Goal: Book appointment/travel/reservation

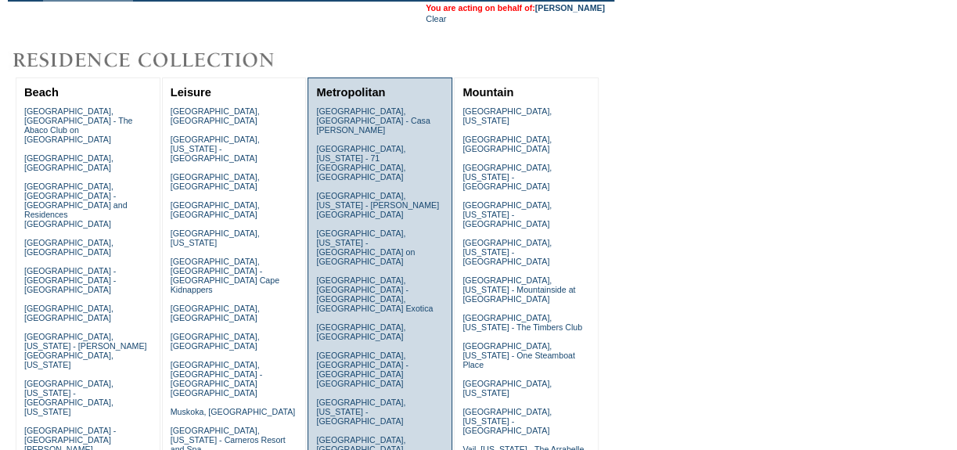
scroll to position [284, 0]
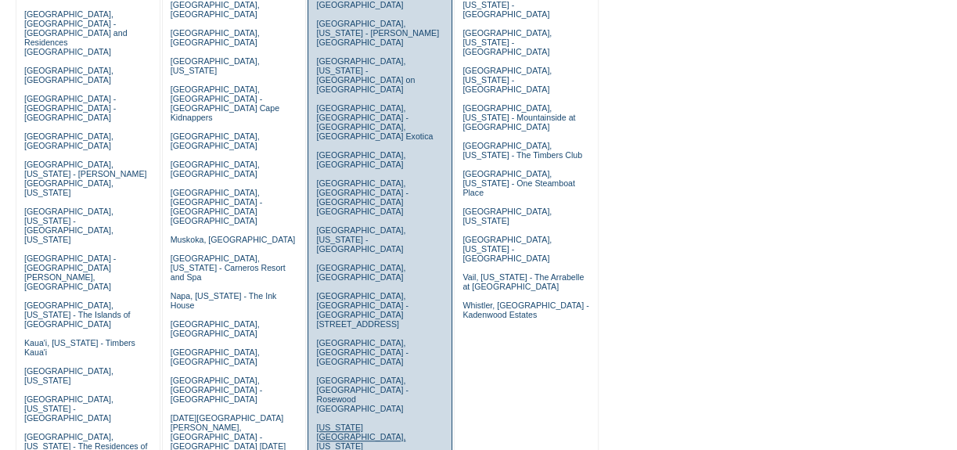
click at [334, 423] on link "[US_STATE][GEOGRAPHIC_DATA], [US_STATE][GEOGRAPHIC_DATA]" at bounding box center [360, 442] width 89 height 38
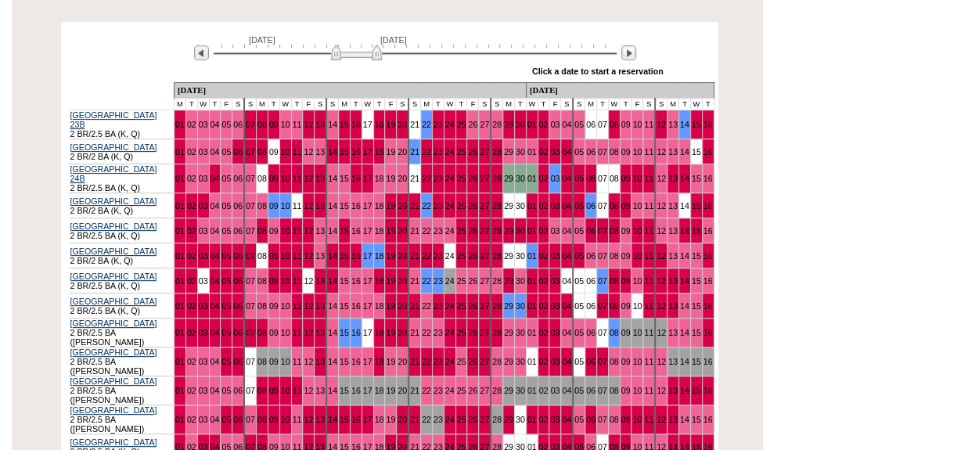
scroll to position [355, 0]
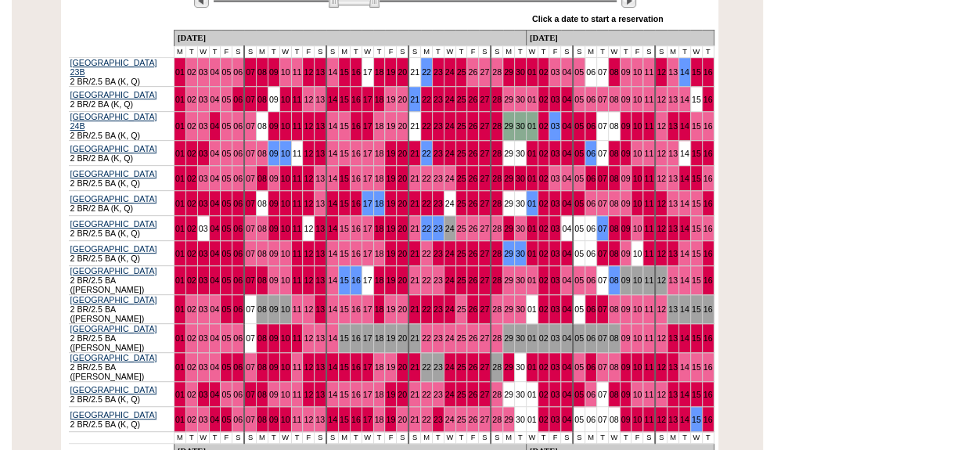
click at [334, 8] on img at bounding box center [354, 0] width 51 height 16
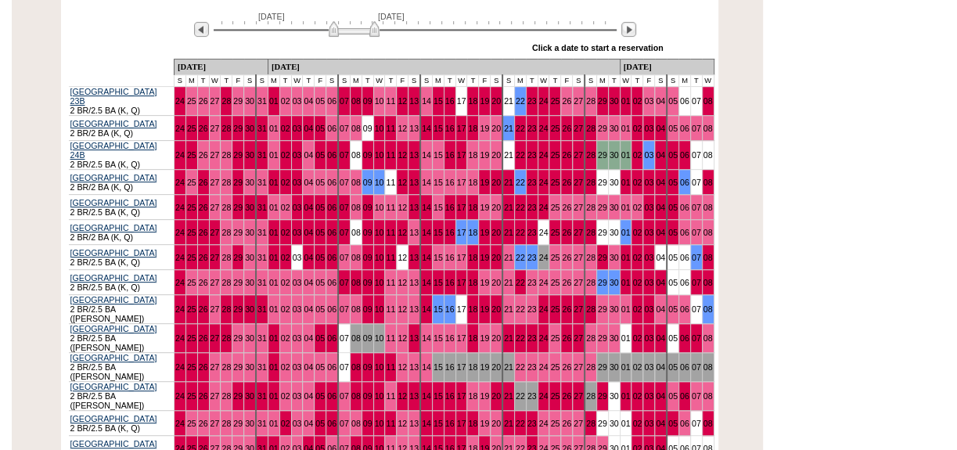
scroll to position [213, 0]
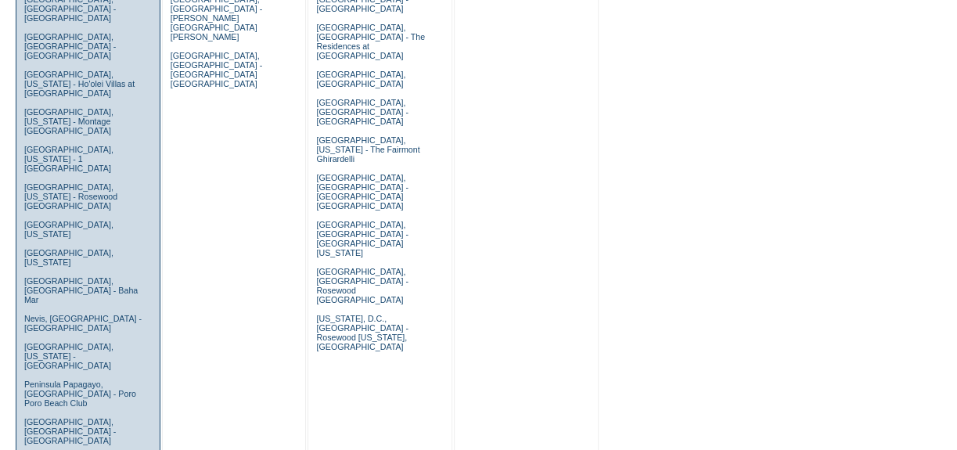
scroll to position [924, 0]
